Goal: Task Accomplishment & Management: Use online tool/utility

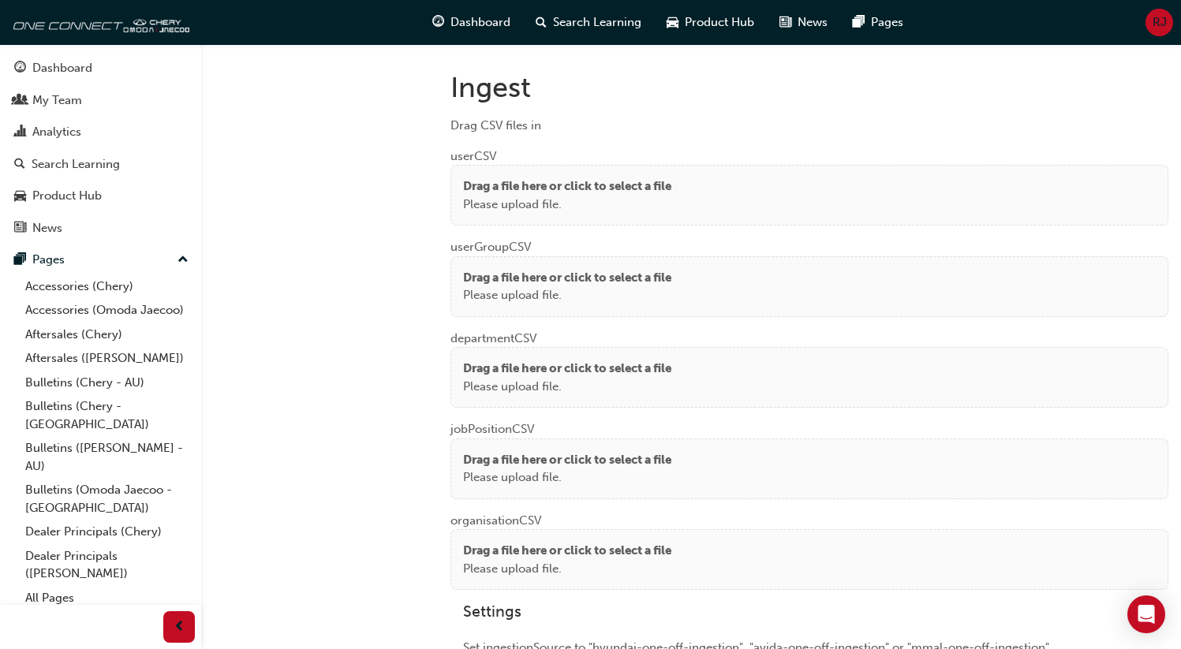
scroll to position [1182, 0]
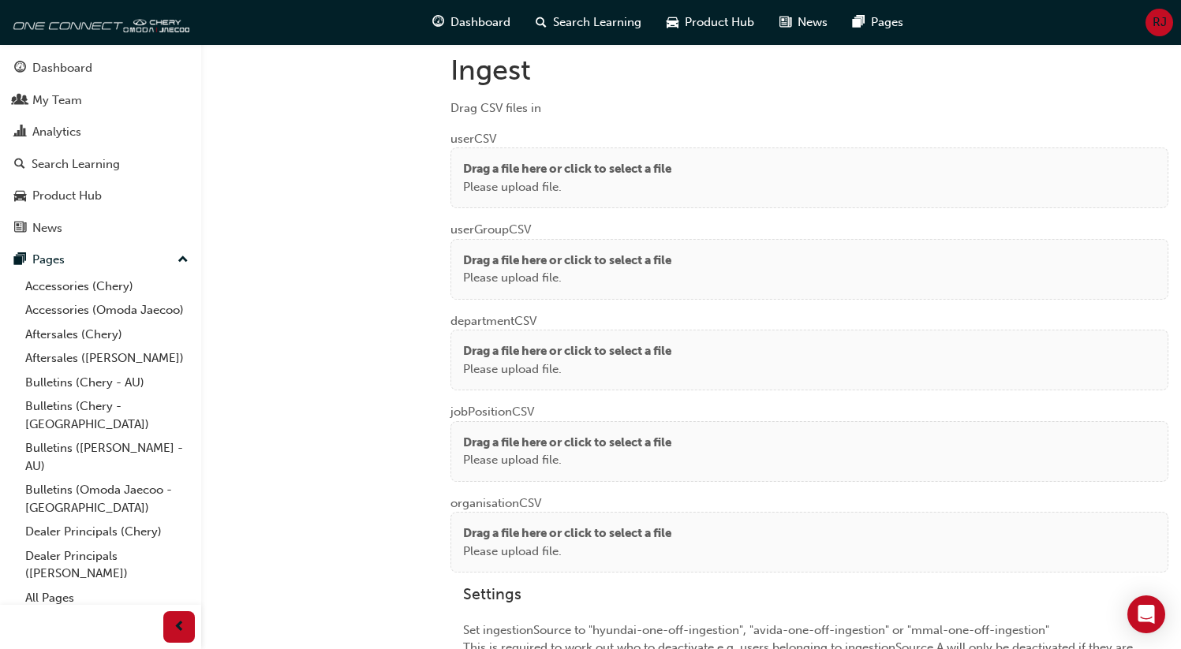
click at [555, 193] on div "Drag a file here or click to select a file Please upload file." at bounding box center [809, 178] width 718 height 61
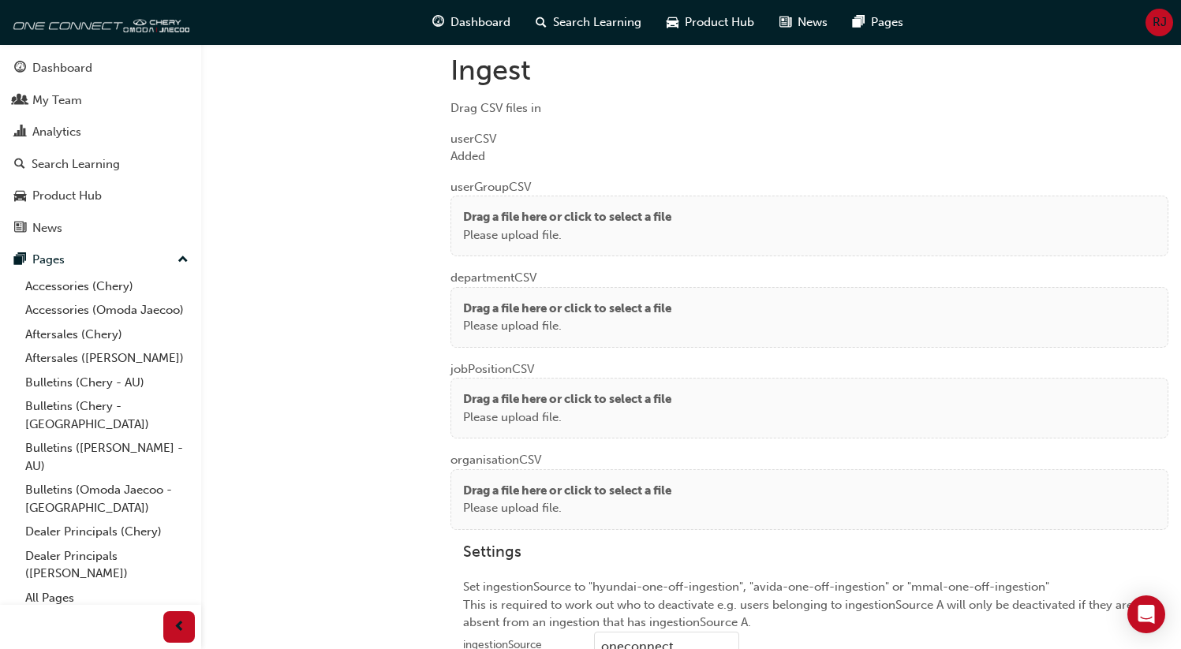
click at [493, 226] on p "Please upload file." at bounding box center [567, 235] width 208 height 18
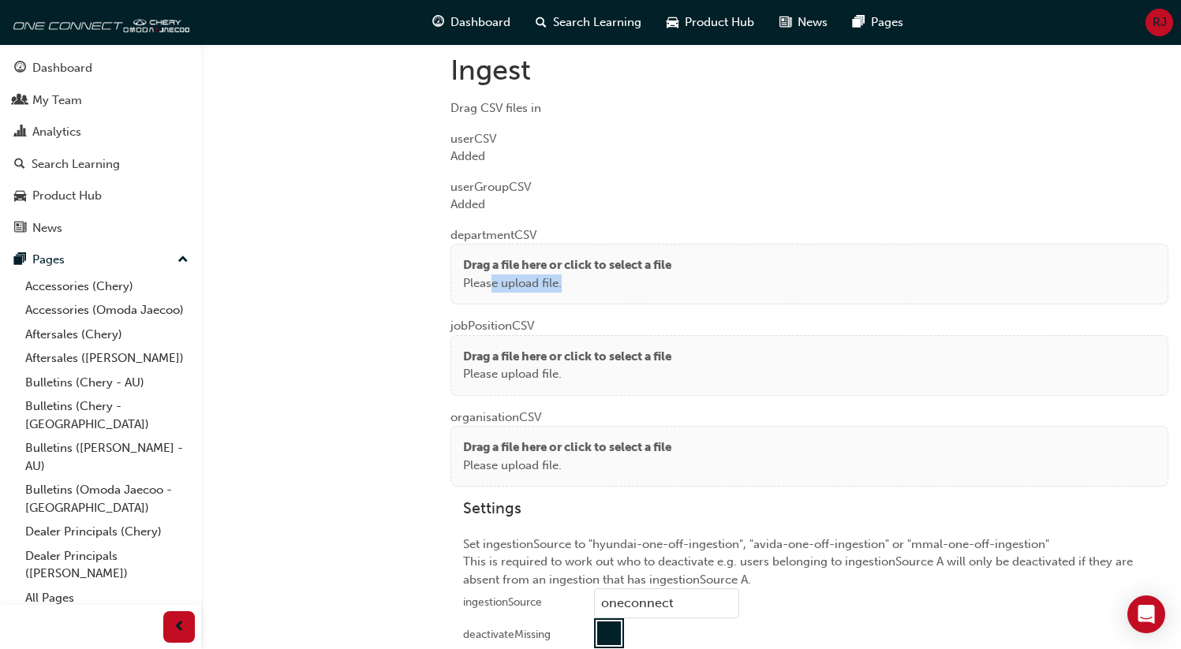
click at [495, 282] on div "Drag a file here or click to select a file Please upload file." at bounding box center [809, 274] width 718 height 61
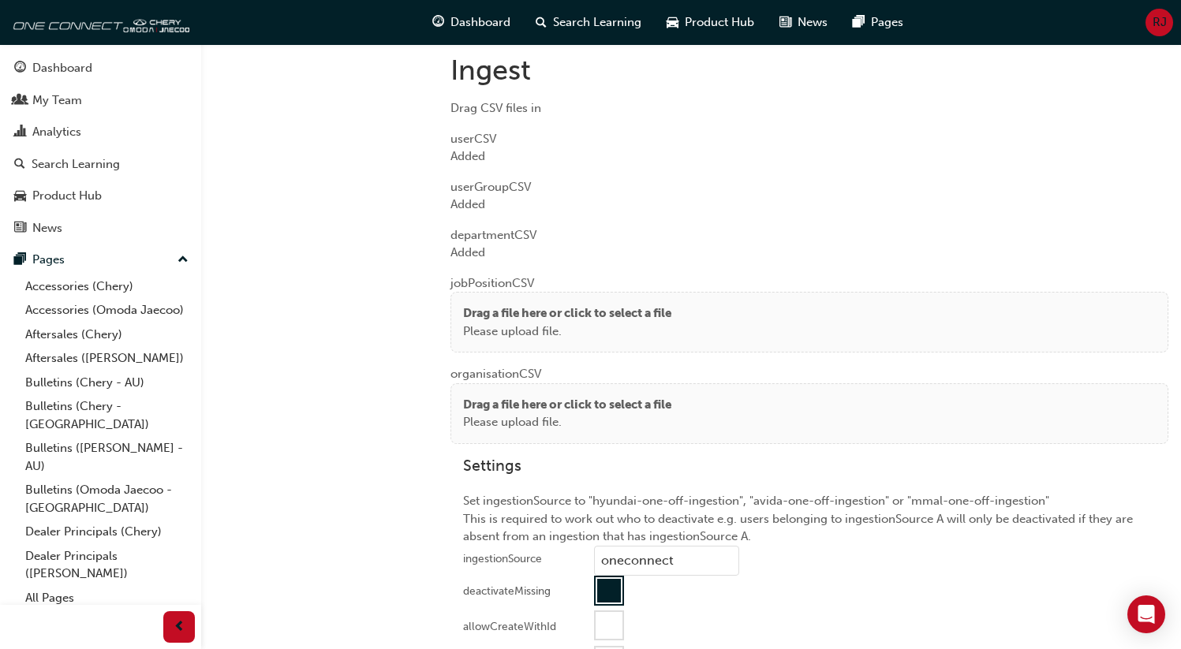
drag, startPoint x: 487, startPoint y: 320, endPoint x: 308, endPoint y: 148, distance: 248.3
click at [487, 323] on p "Please upload file." at bounding box center [567, 332] width 208 height 18
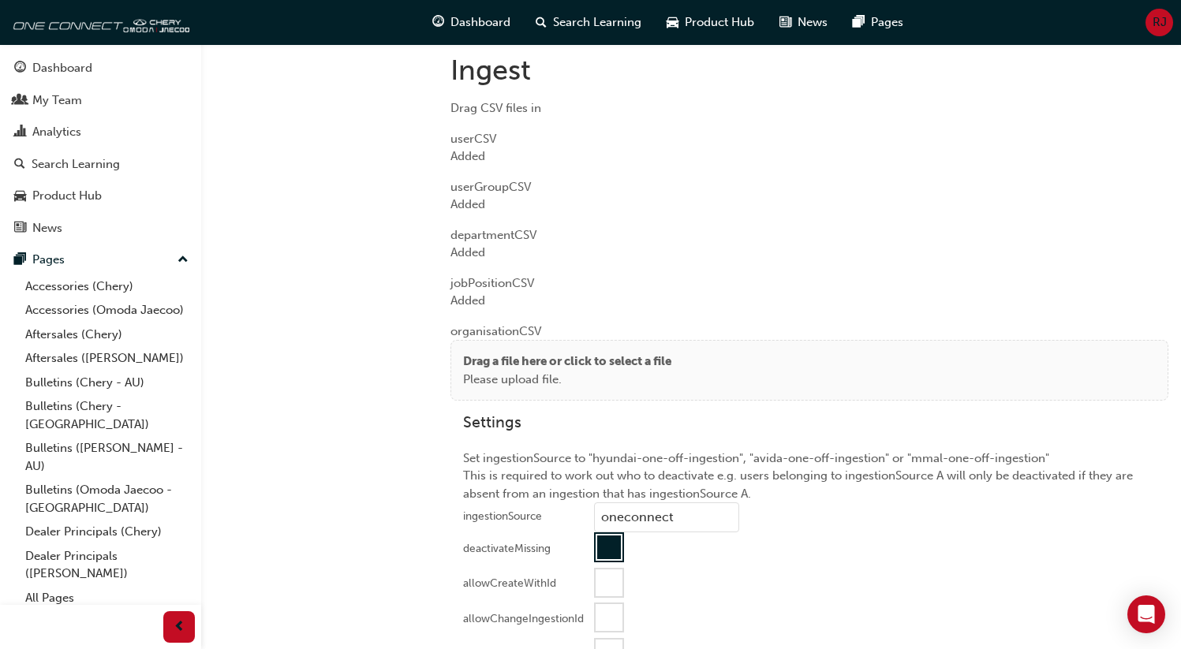
click at [493, 384] on div "Drag a file here or click to select a file Please upload file." at bounding box center [809, 370] width 718 height 61
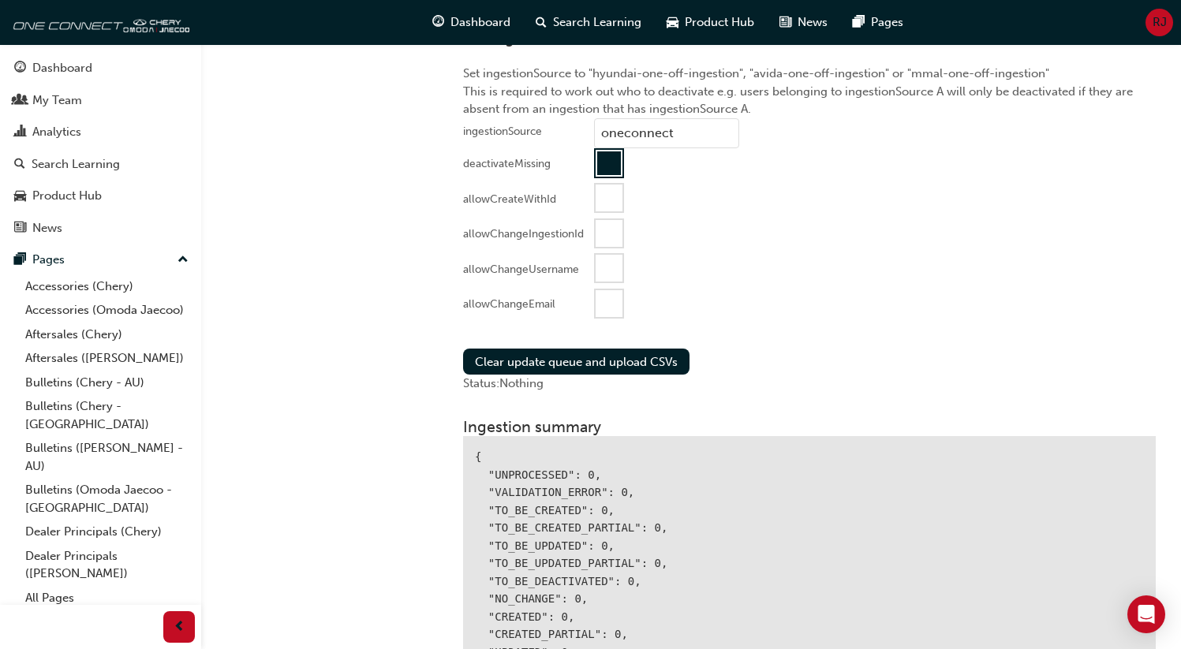
scroll to position [1752, 0]
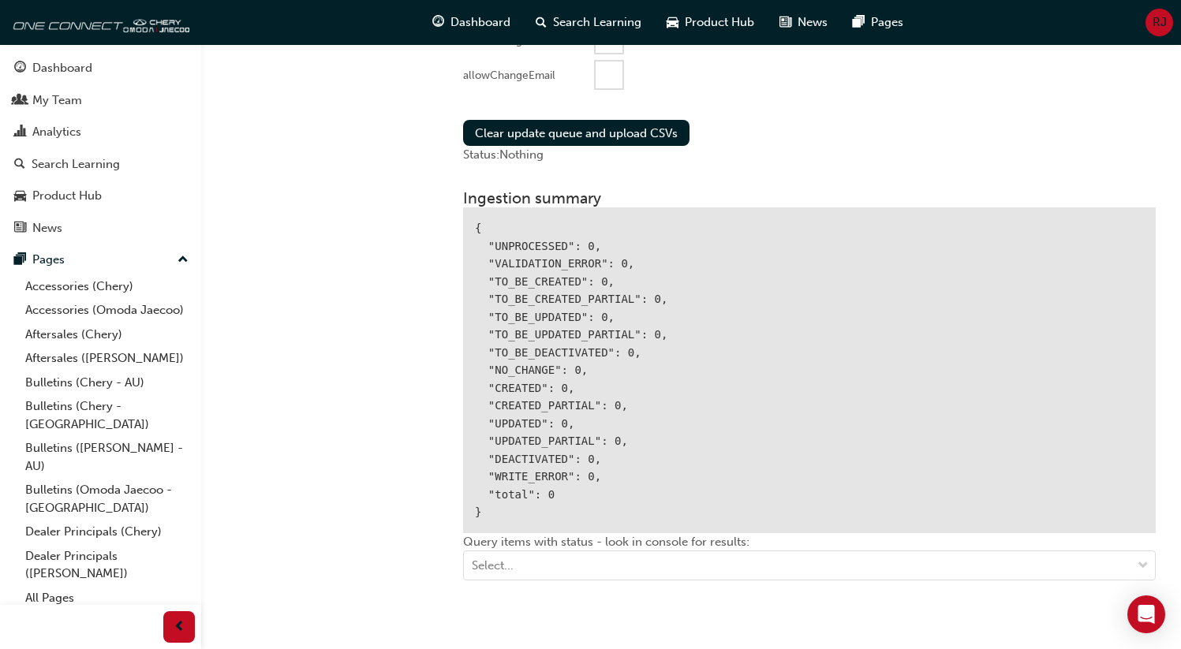
click at [604, 73] on div at bounding box center [609, 75] width 27 height 27
click at [537, 120] on button "Clear update queue and upload CSVs" at bounding box center [576, 133] width 226 height 26
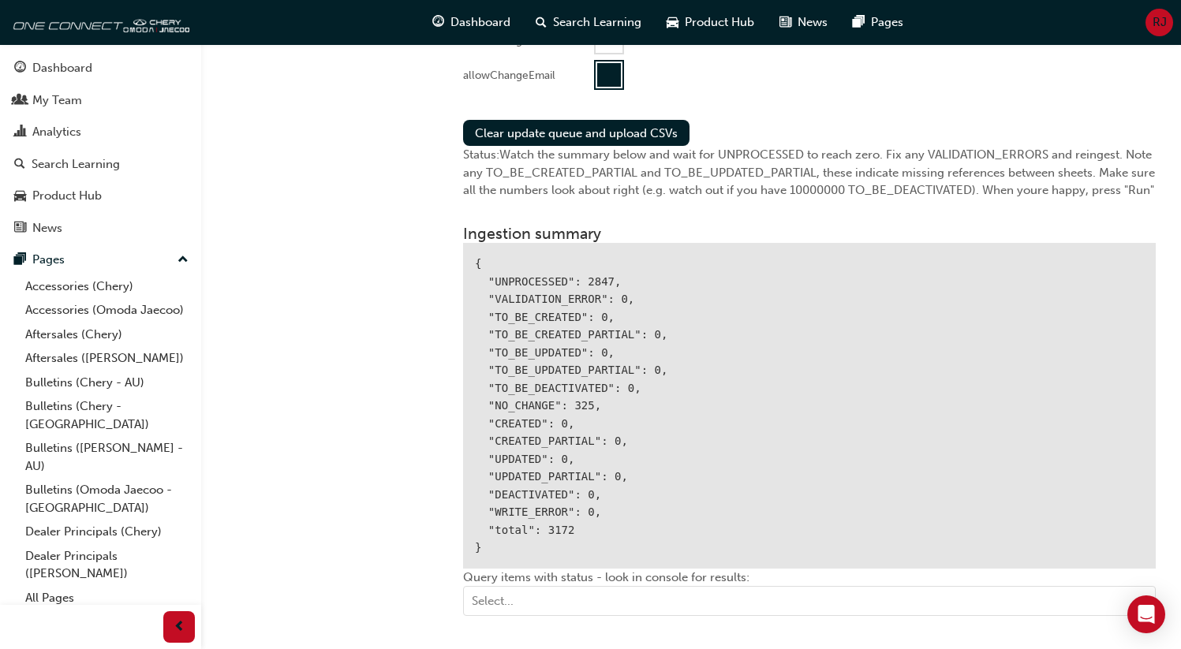
click at [596, 270] on div "{ "UNPROCESSED": 2847, "VALIDATION_ERROR": 0, "TO_BE_CREATED": 0, "TO_BE_CREATE…" at bounding box center [809, 406] width 693 height 326
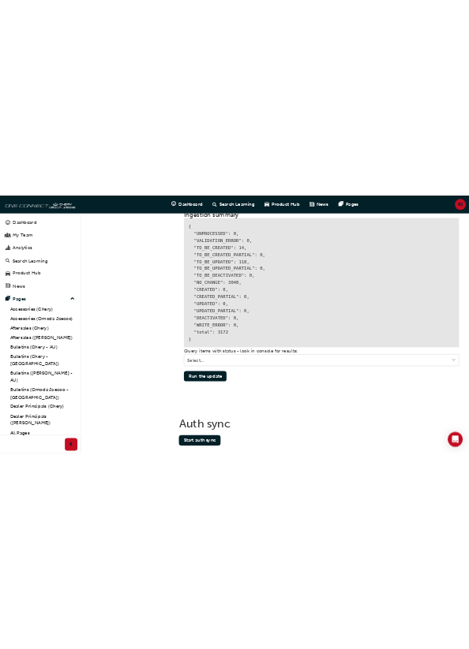
scroll to position [1964, 0]
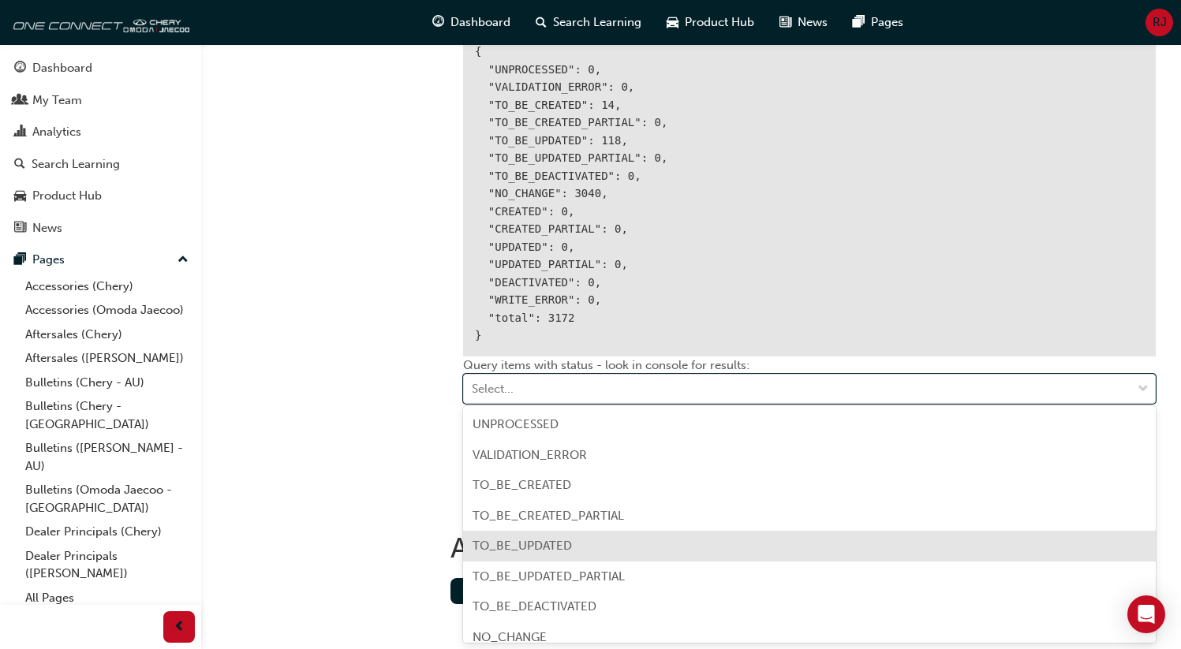
click at [524, 545] on span "TO_BE_UPDATED" at bounding box center [522, 546] width 99 height 14
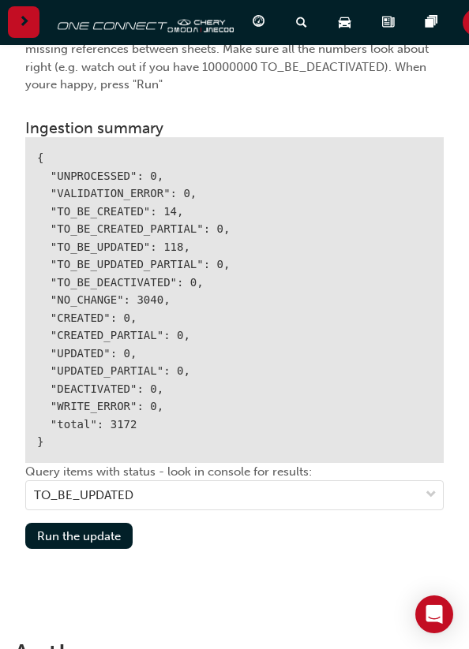
scroll to position [2164, 0]
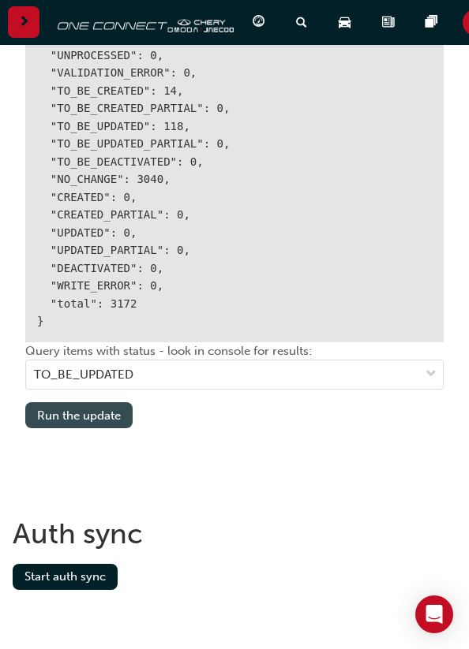
click at [84, 413] on button "Run the update" at bounding box center [78, 415] width 107 height 26
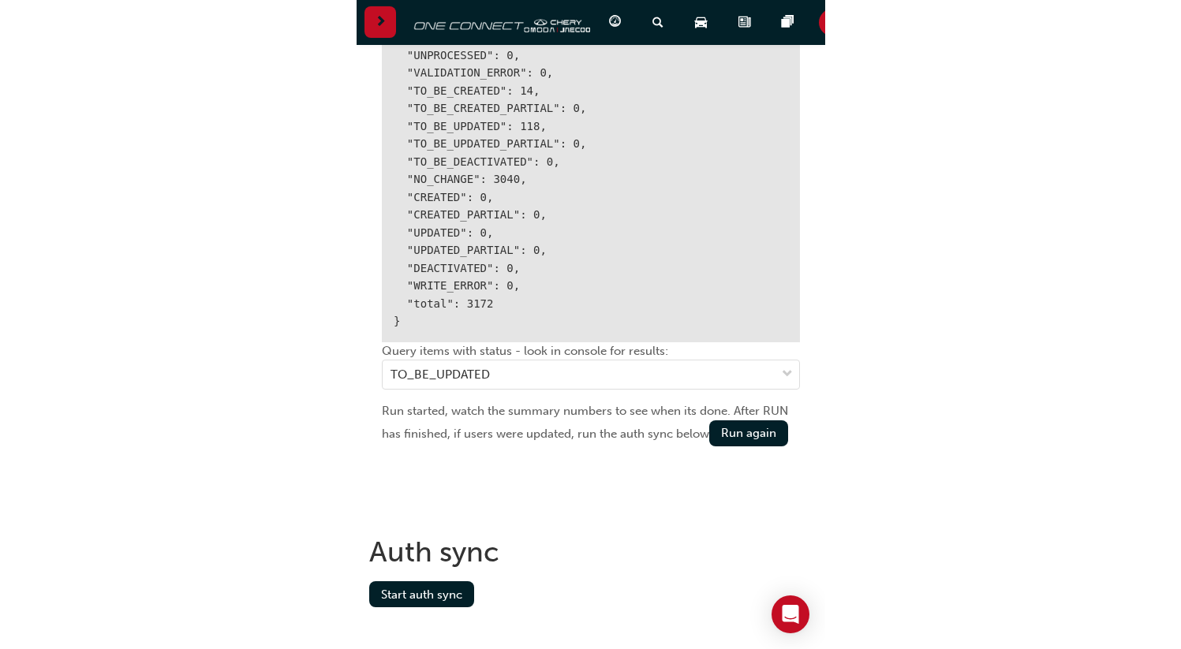
scroll to position [1979, 0]
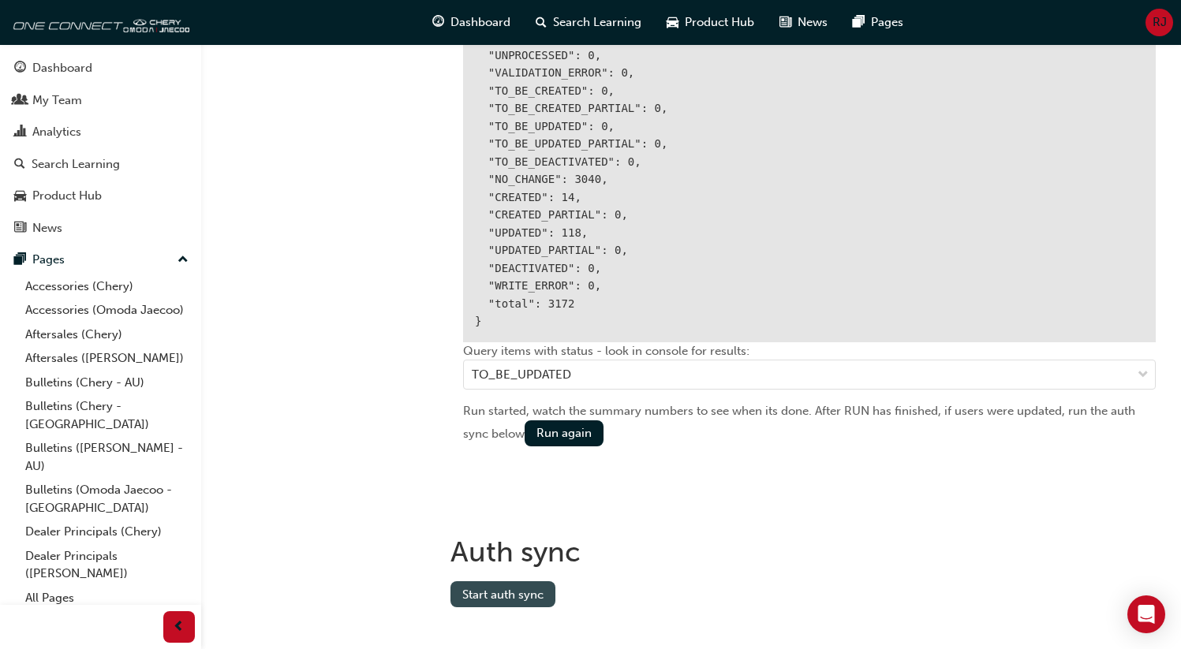
click at [474, 599] on button "Start auth sync" at bounding box center [502, 594] width 105 height 26
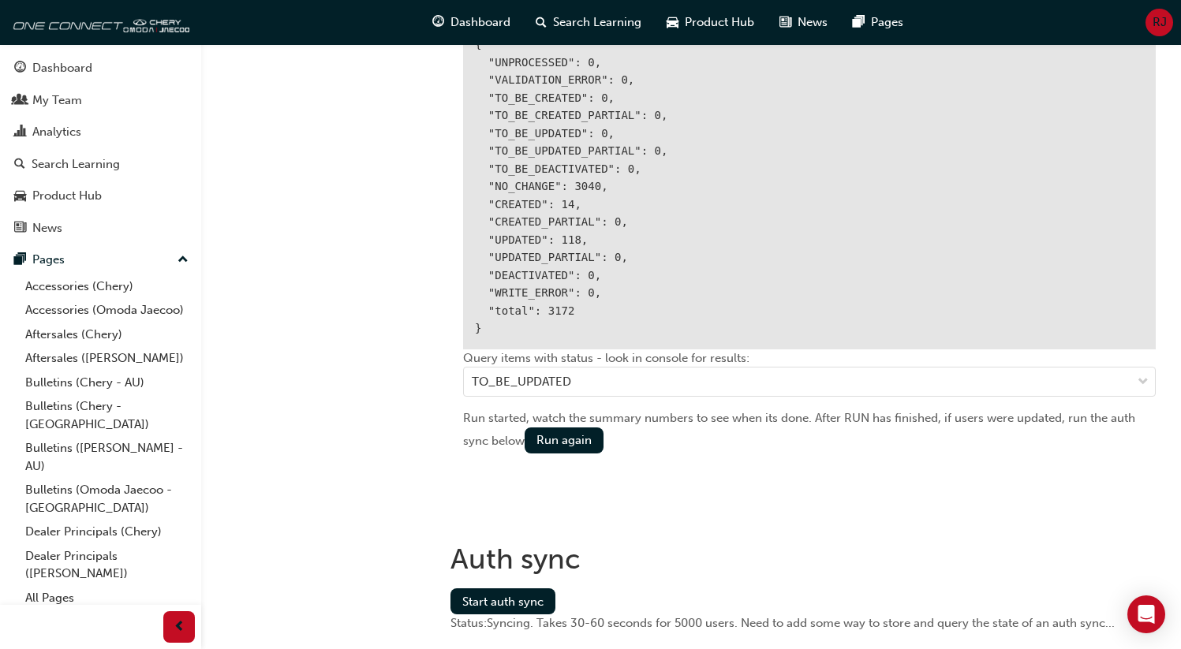
scroll to position [2014, 0]
